Goal: Find contact information: Obtain details needed to contact an individual or organization

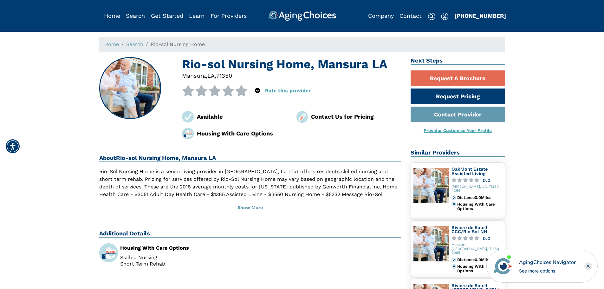
drag, startPoint x: 355, startPoint y: 199, endPoint x: 290, endPoint y: 227, distance: 69.9
click at [290, 227] on div "Rio-sol Nursing Home, Mansura LA Mansura , LA , 71350 0 out of 5 stars 5 star %…" at bounding box center [250, 272] width 312 height 430
click at [242, 206] on button "Show More" at bounding box center [250, 208] width 302 height 14
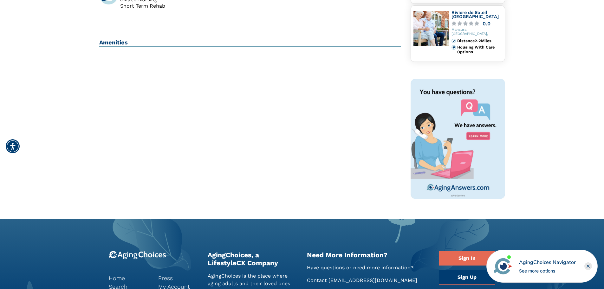
scroll to position [254, 0]
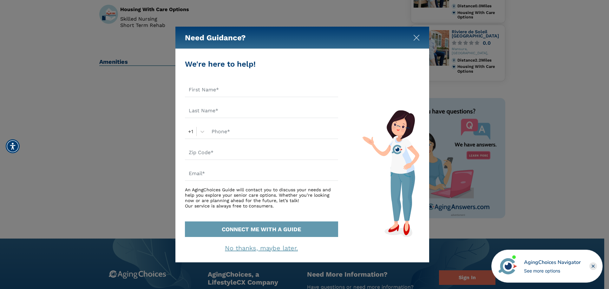
click at [415, 36] on img "Close" at bounding box center [416, 38] width 6 height 6
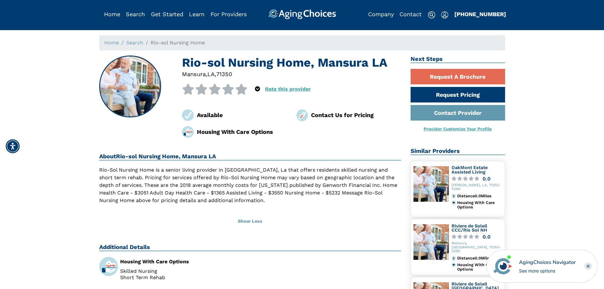
scroll to position [0, 0]
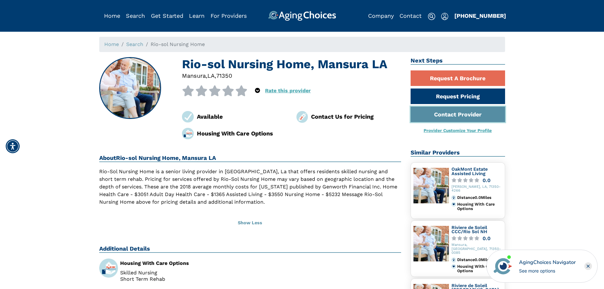
click at [442, 117] on link "Contact Provider" at bounding box center [458, 115] width 94 height 16
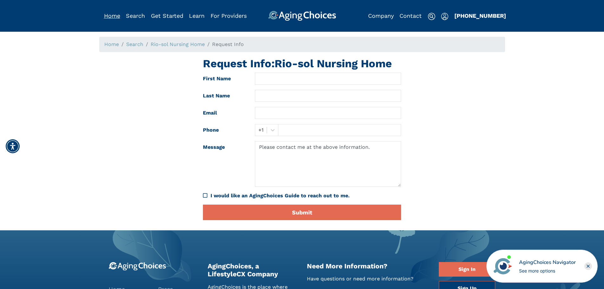
click at [116, 16] on link "Home" at bounding box center [112, 15] width 16 height 7
